Goal: Task Accomplishment & Management: Manage account settings

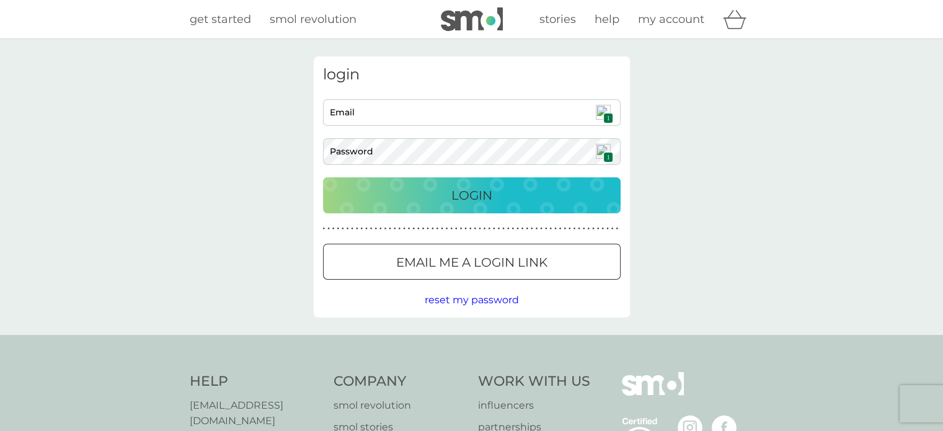
click at [605, 110] on img at bounding box center [603, 112] width 15 height 15
type input "[EMAIL_ADDRESS][DOMAIN_NAME]"
click at [493, 193] on div "Login" at bounding box center [472, 195] width 273 height 20
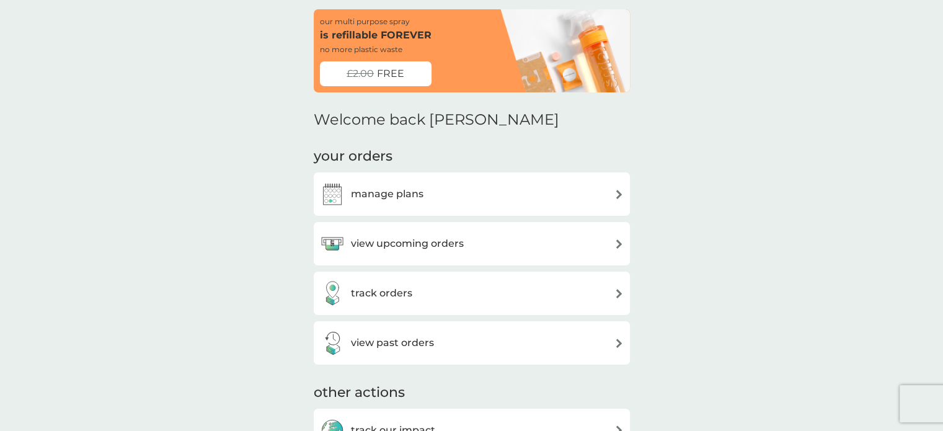
scroll to position [50, 0]
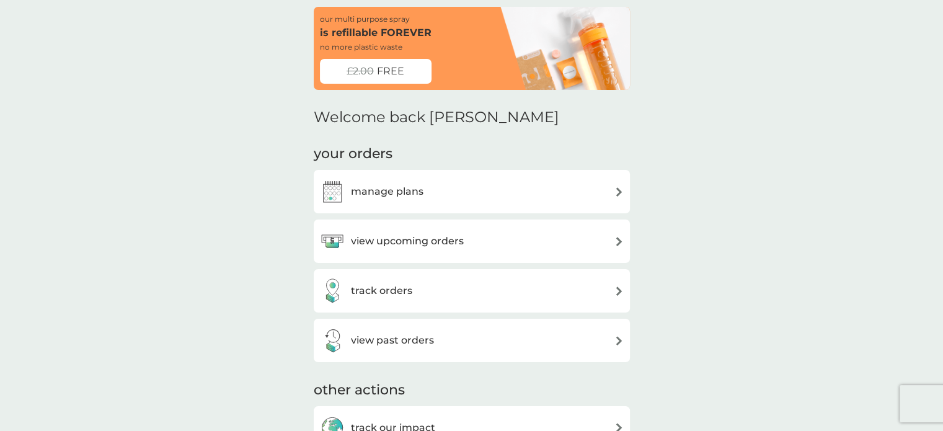
click at [414, 195] on h3 "manage plans" at bounding box center [387, 192] width 73 height 16
